Goal: Entertainment & Leisure: Consume media (video, audio)

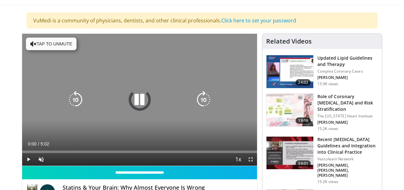
scroll to position [72, 0]
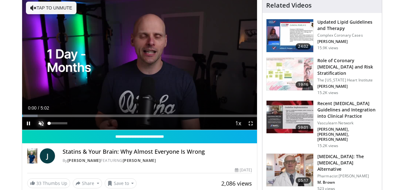
click at [41, 124] on span "Video Player" at bounding box center [41, 123] width 13 height 13
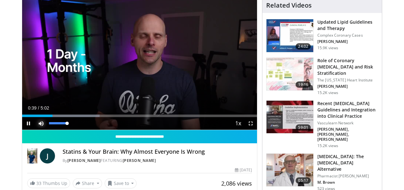
click at [41, 123] on span "Video Player" at bounding box center [41, 123] width 13 height 13
click at [43, 124] on span "Video Player" at bounding box center [41, 123] width 13 height 13
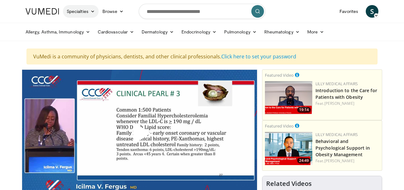
click at [90, 13] on link "Specialties" at bounding box center [81, 11] width 36 height 13
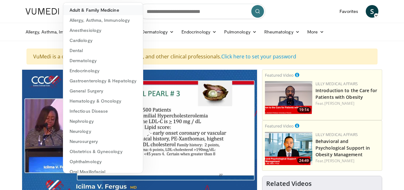
click at [90, 13] on link "Adult & Family Medicine" at bounding box center [103, 10] width 80 height 10
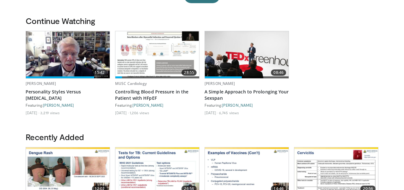
scroll to position [180, 0]
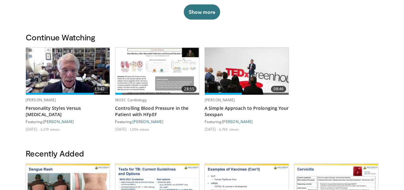
click at [59, 83] on img at bounding box center [68, 71] width 84 height 47
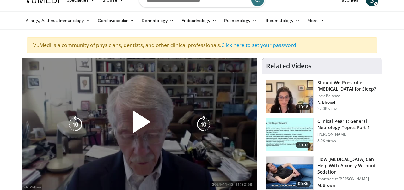
scroll to position [36, 0]
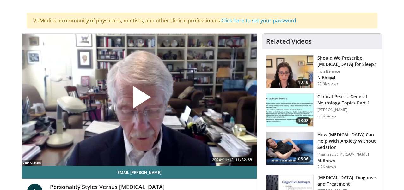
click at [140, 100] on span "Video Player" at bounding box center [140, 100] width 0 height 0
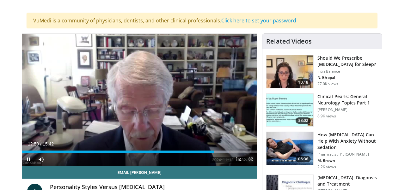
click at [252, 159] on span "Video Player" at bounding box center [250, 159] width 13 height 13
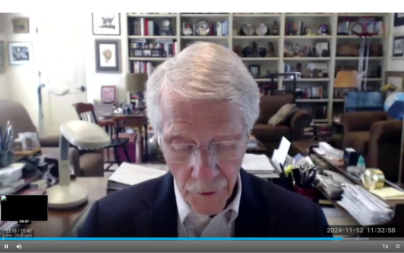
click at [3, 190] on div "Progress Bar" at bounding box center [3, 238] width 1 height 3
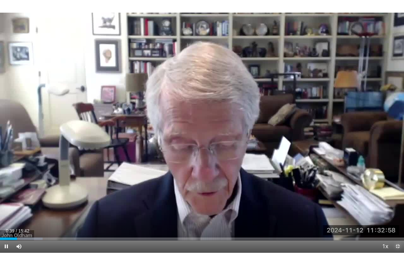
click at [398, 190] on span "Video Player" at bounding box center [398, 246] width 13 height 13
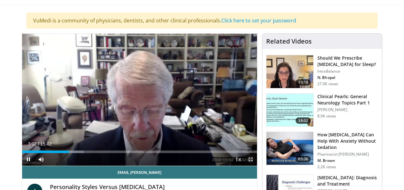
click at [250, 160] on span "Video Player" at bounding box center [250, 159] width 13 height 13
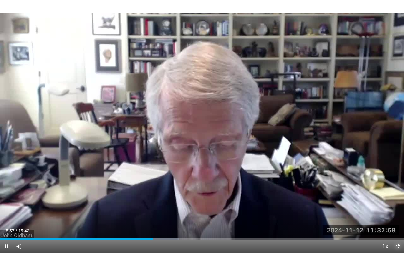
click at [398, 190] on span "Video Player" at bounding box center [398, 246] width 13 height 13
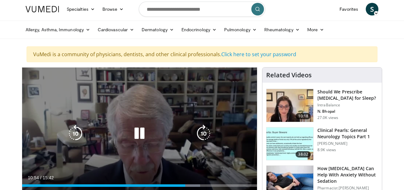
scroll to position [0, 0]
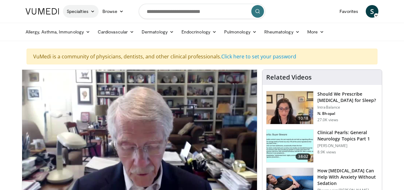
click at [85, 12] on link "Specialties" at bounding box center [81, 11] width 36 height 13
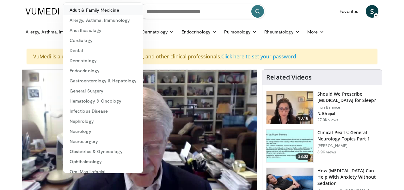
click at [86, 11] on link "Adult & Family Medicine" at bounding box center [103, 10] width 80 height 10
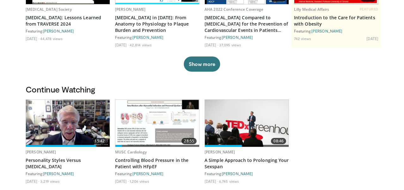
scroll to position [144, 0]
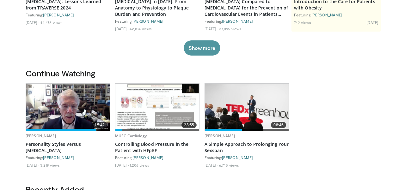
click at [205, 47] on button "Show more" at bounding box center [202, 47] width 36 height 15
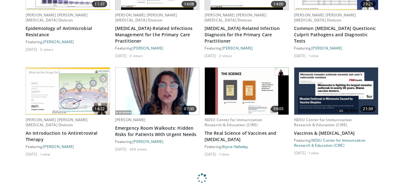
scroll to position [576, 0]
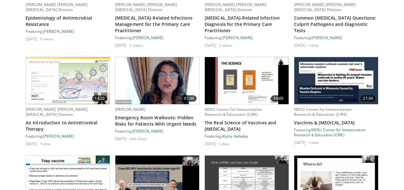
click at [327, 83] on img at bounding box center [336, 80] width 84 height 47
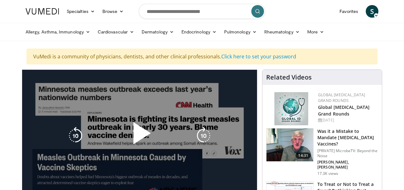
scroll to position [36, 0]
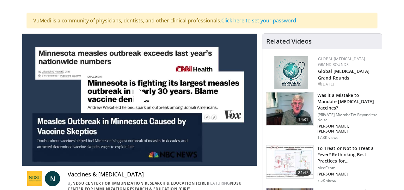
click at [140, 100] on span "Video Player" at bounding box center [140, 100] width 0 height 0
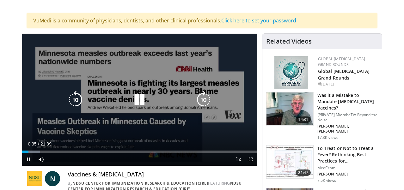
click at [92, 128] on div "10 seconds Tap to unmute" at bounding box center [139, 100] width 235 height 132
click at [137, 104] on icon "Video Player" at bounding box center [139, 100] width 18 height 18
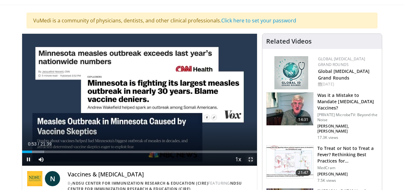
click at [250, 161] on span "Video Player" at bounding box center [250, 159] width 13 height 13
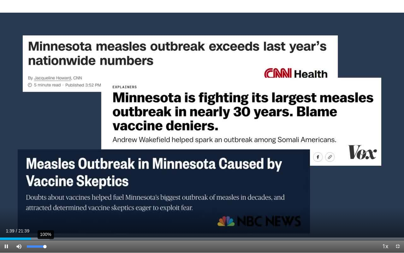
click at [45, 190] on div "Volume Level" at bounding box center [36, 246] width 18 height 2
drag, startPoint x: 46, startPoint y: 246, endPoint x: 51, endPoint y: 246, distance: 4.4
click at [51, 190] on div "Mute 100%" at bounding box center [35, 246] width 44 height 13
click at [7, 190] on span "Video Player" at bounding box center [6, 246] width 13 height 13
click at [398, 190] on span "Video Player" at bounding box center [398, 246] width 13 height 13
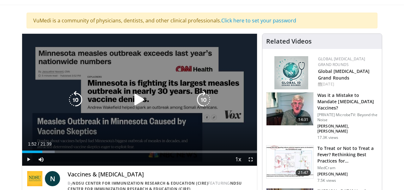
click at [142, 101] on icon "Video Player" at bounding box center [139, 100] width 18 height 18
click at [140, 102] on icon "Video Player" at bounding box center [139, 100] width 18 height 18
